Goal: Task Accomplishment & Management: Use online tool/utility

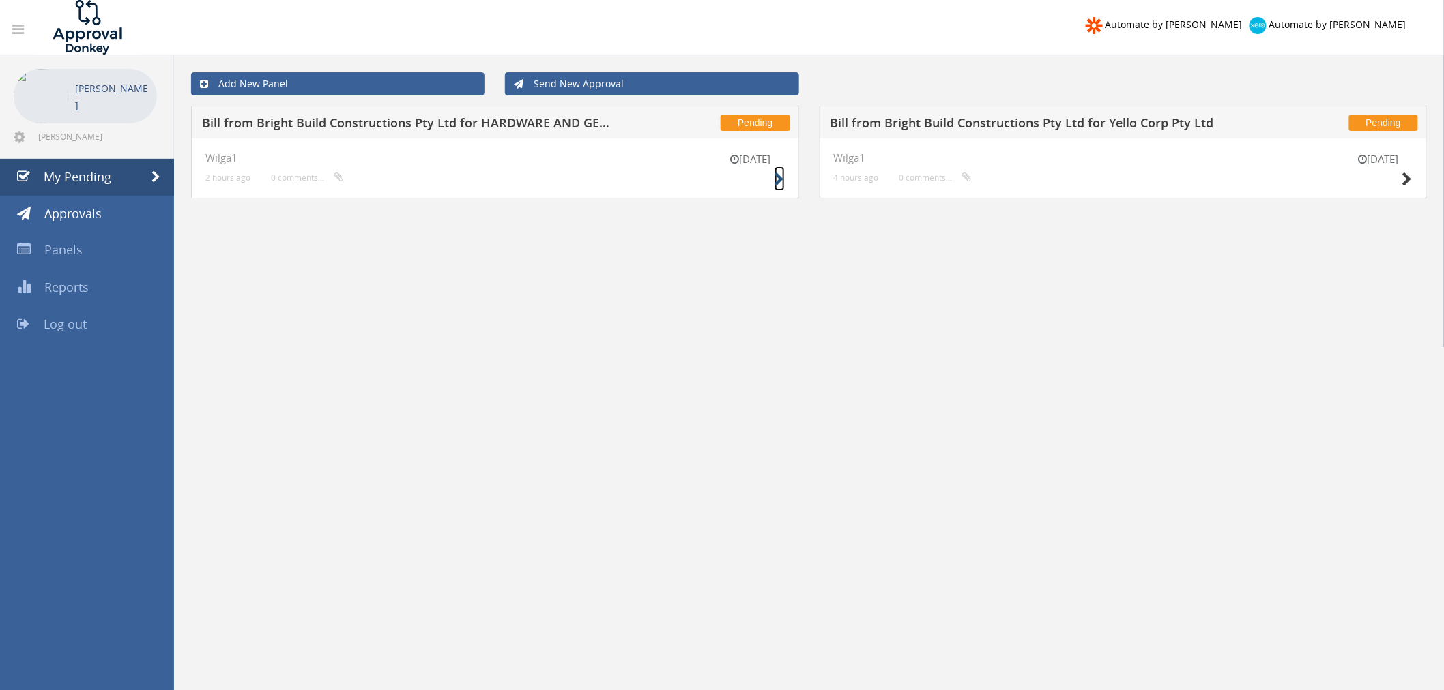
click at [780, 180] on icon at bounding box center [779, 180] width 10 height 14
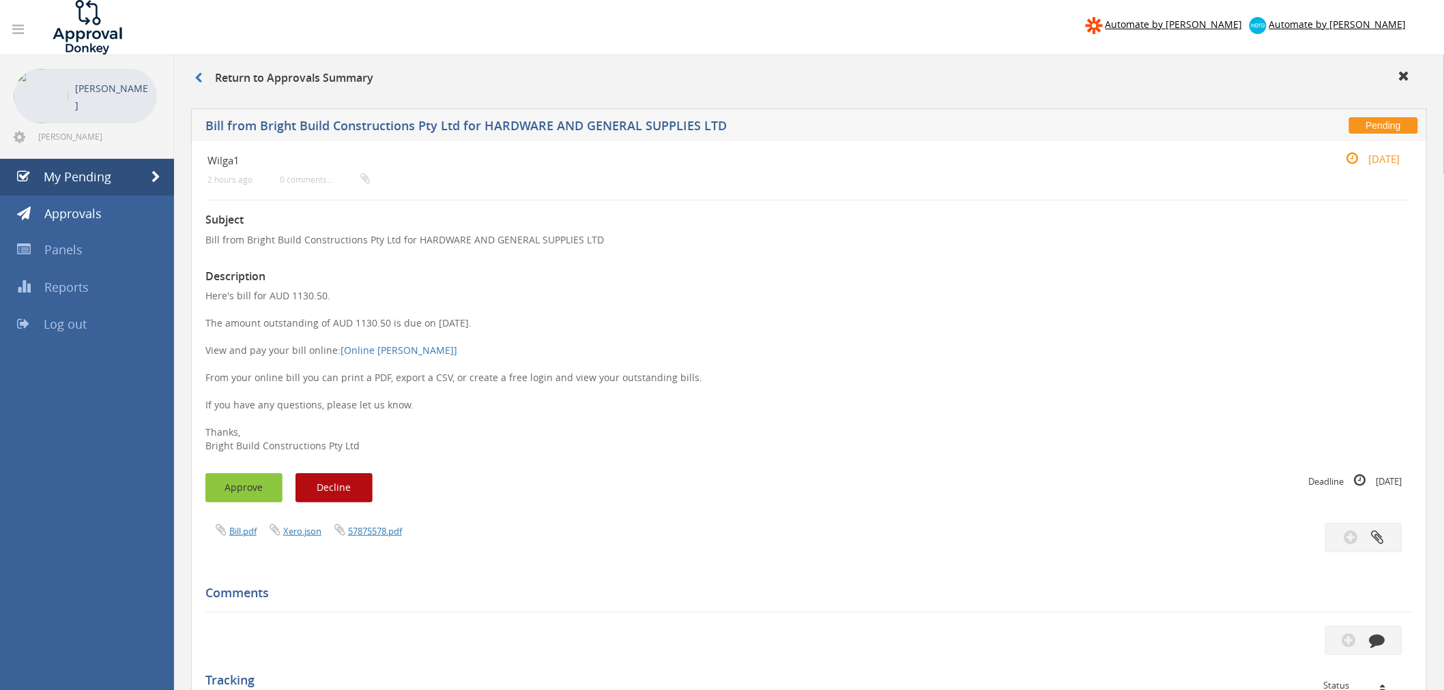
click at [243, 490] on button "Approve" at bounding box center [243, 487] width 77 height 29
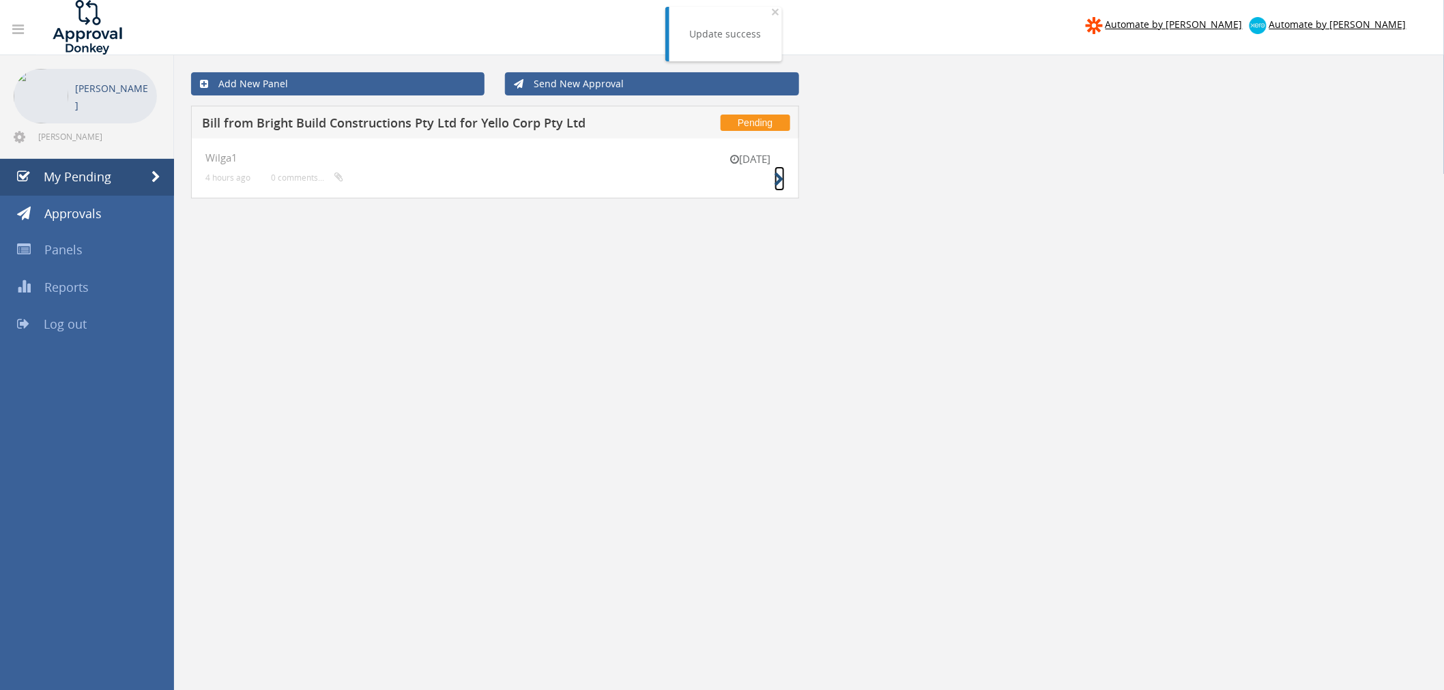
click at [781, 181] on icon at bounding box center [779, 180] width 10 height 14
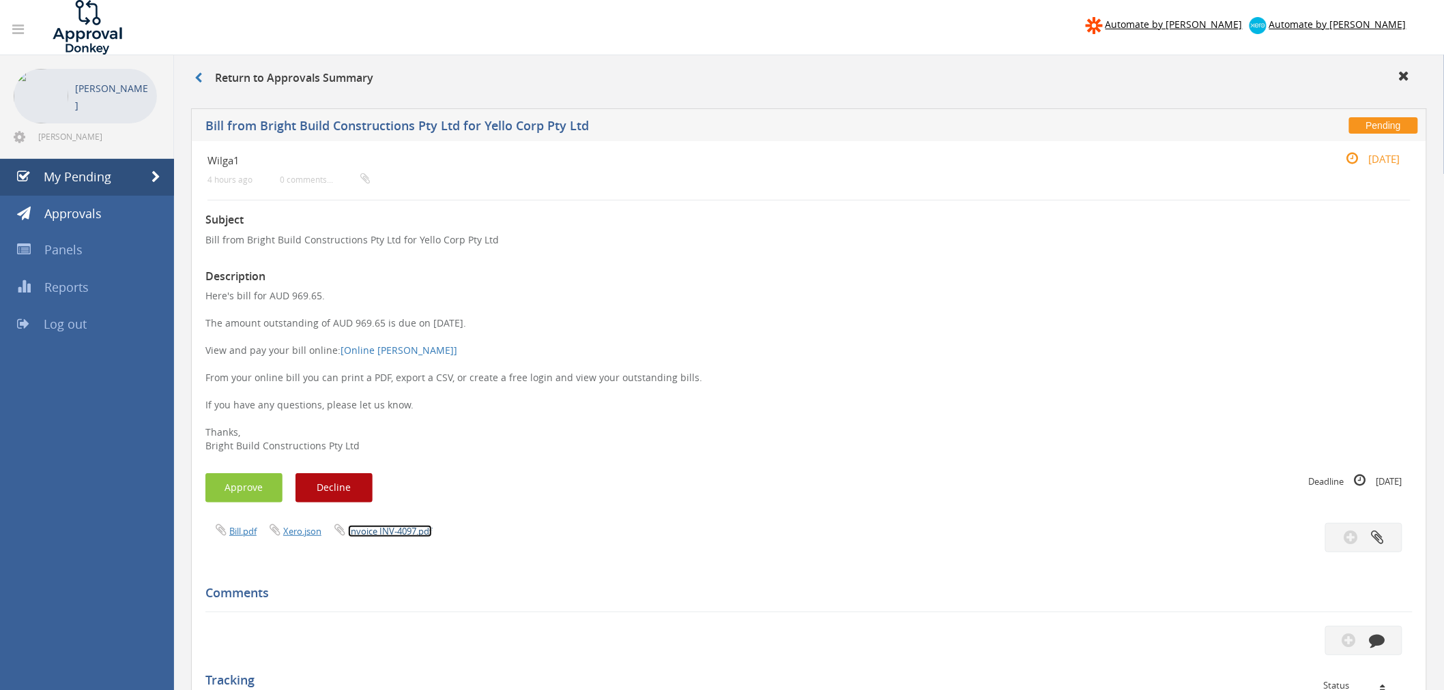
click at [399, 534] on link "Invoice INV-4097.pdf" at bounding box center [390, 531] width 84 height 12
click at [248, 490] on button "Approve" at bounding box center [243, 487] width 77 height 29
